Goal: Task Accomplishment & Management: Complete application form

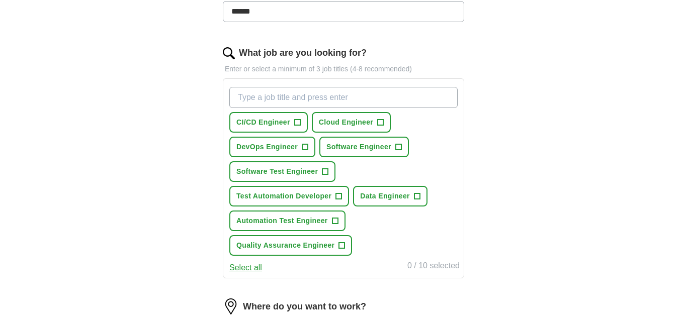
scroll to position [293, 0]
click at [342, 144] on span "Software Engineer" at bounding box center [358, 146] width 65 height 11
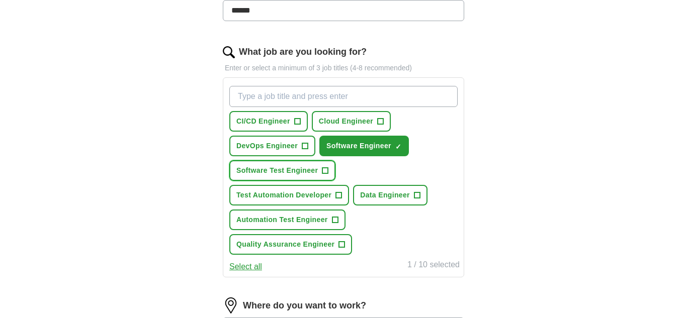
click at [311, 168] on span "Software Test Engineer" at bounding box center [276, 170] width 81 height 11
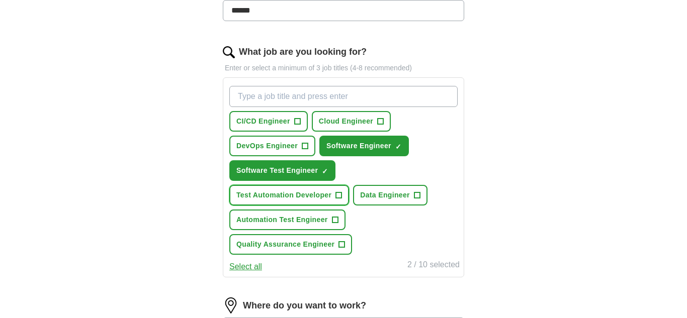
click at [292, 200] on span "Test Automation Developer" at bounding box center [283, 195] width 95 height 11
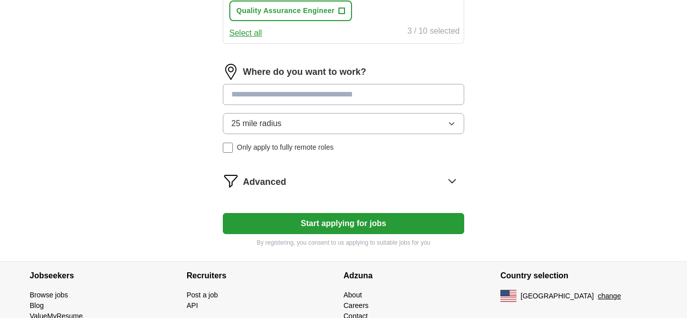
scroll to position [542, 0]
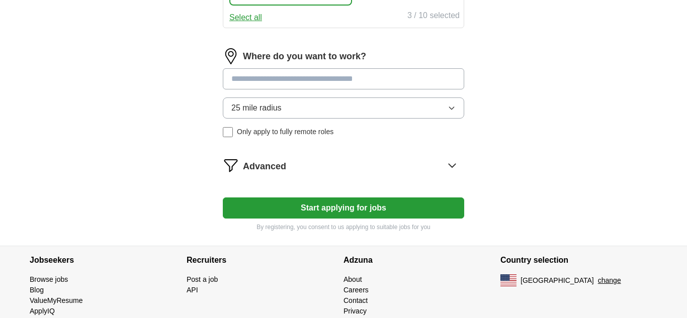
click at [335, 212] on button "Start applying for jobs" at bounding box center [343, 208] width 241 height 21
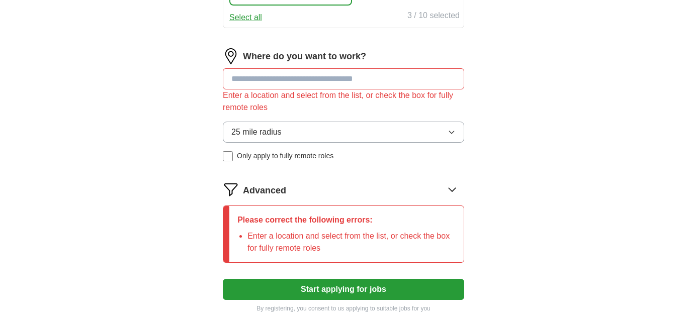
click at [327, 78] on input at bounding box center [343, 78] width 241 height 21
click at [364, 82] on input at bounding box center [343, 78] width 241 height 21
click at [375, 74] on input at bounding box center [343, 78] width 241 height 21
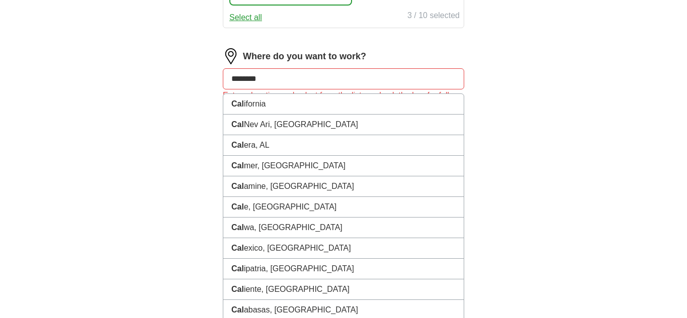
type input "*********"
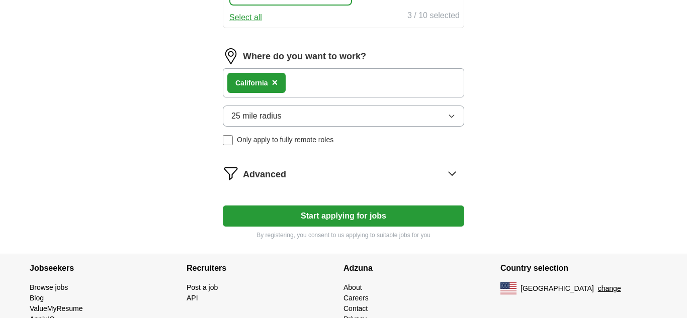
scroll to position [580, 0]
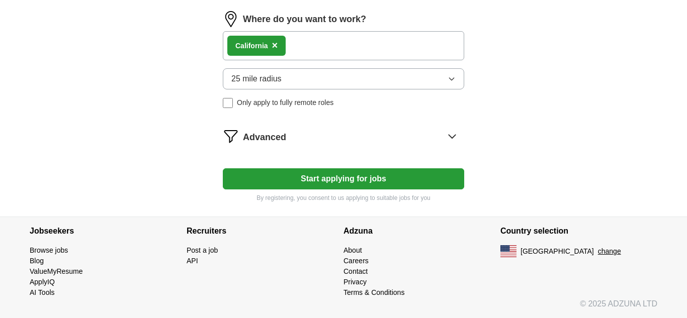
click at [345, 37] on div "Cal ifornia ×" at bounding box center [343, 45] width 241 height 29
click at [334, 49] on div "Cal ifornia ×" at bounding box center [343, 45] width 241 height 29
click at [322, 175] on button "Start applying for jobs" at bounding box center [343, 178] width 241 height 21
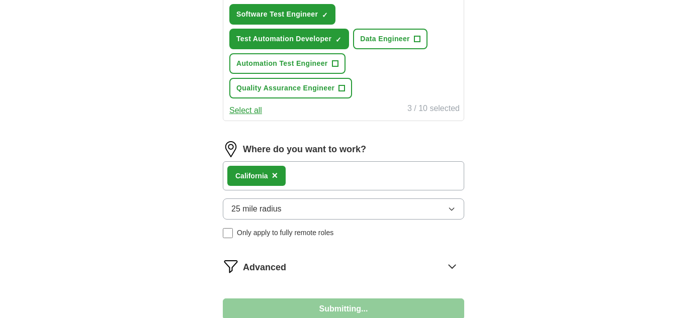
select select "**"
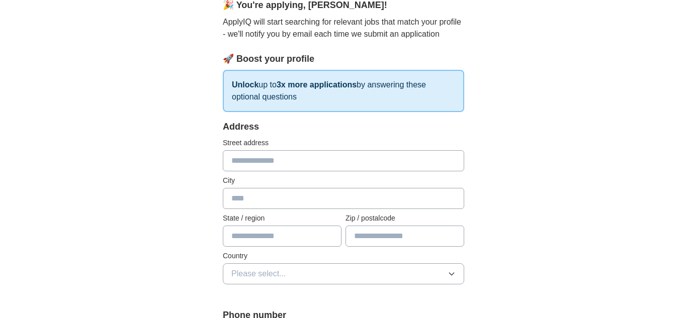
scroll to position [99, 0]
